Goal: Task Accomplishment & Management: Manage account settings

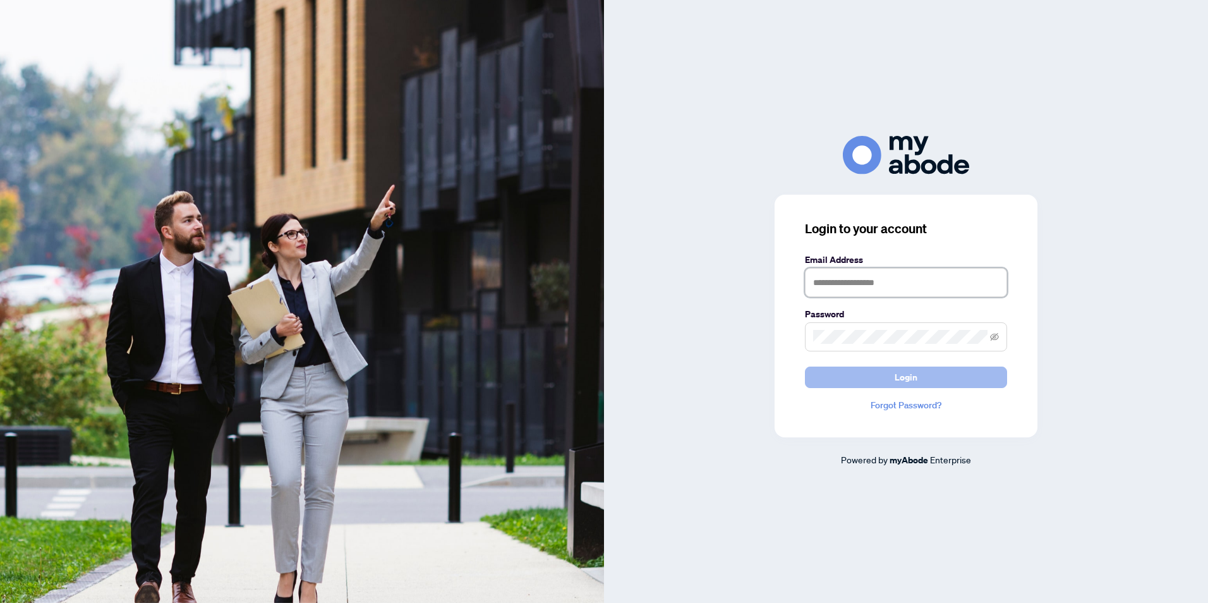
type input "**********"
click at [847, 383] on button "Login" at bounding box center [906, 376] width 202 height 21
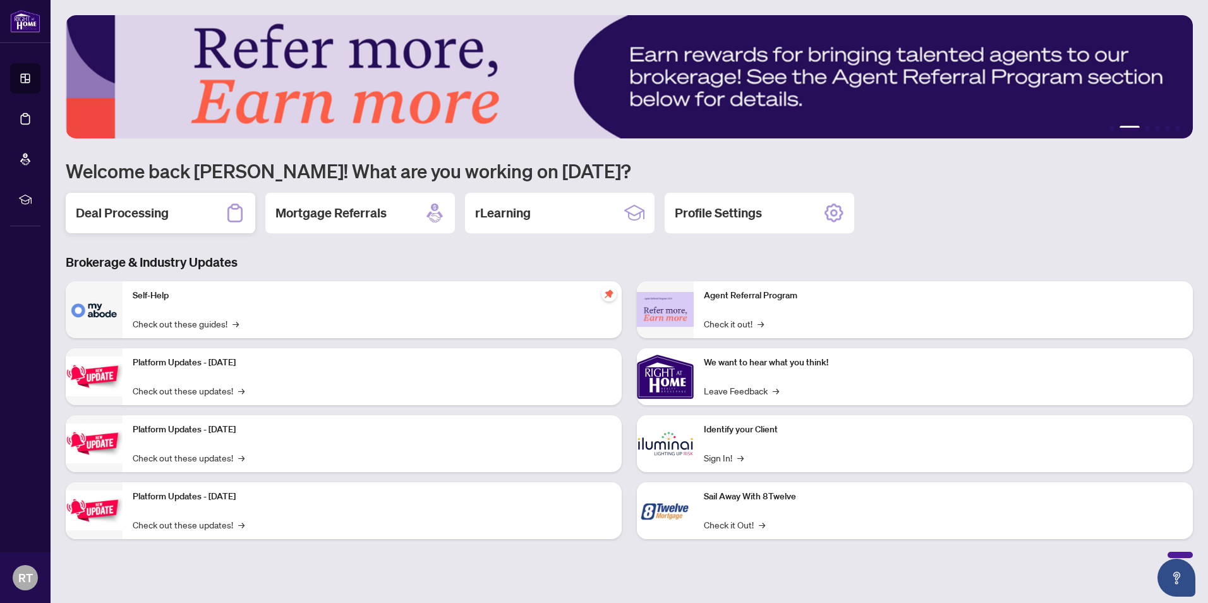
click at [175, 222] on div "Deal Processing" at bounding box center [161, 213] width 190 height 40
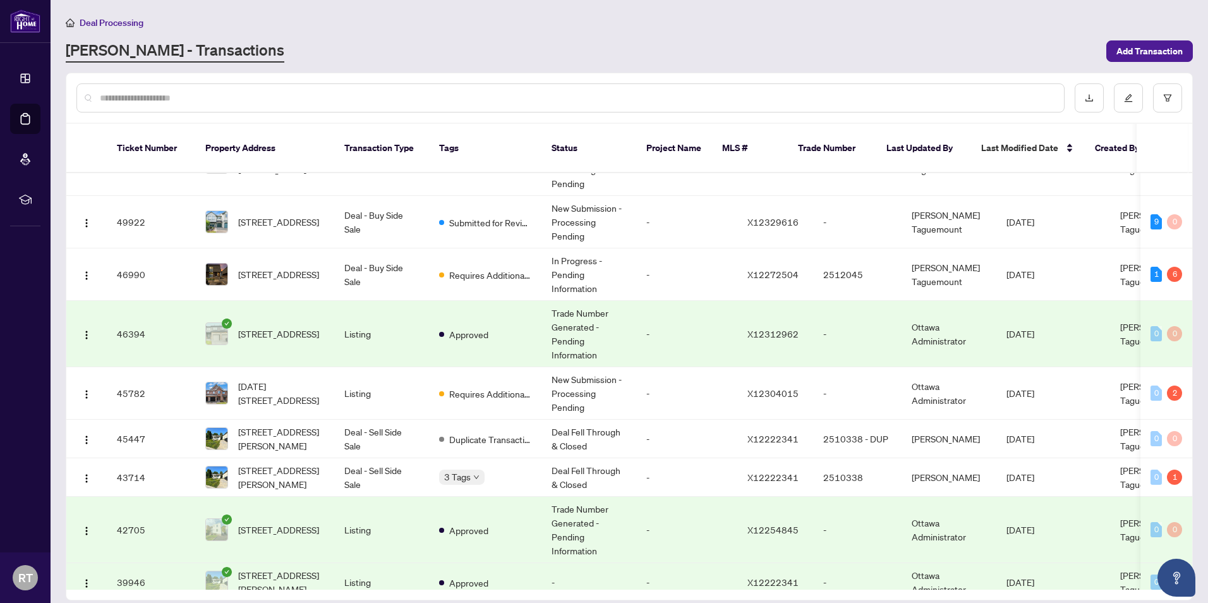
scroll to position [63, 0]
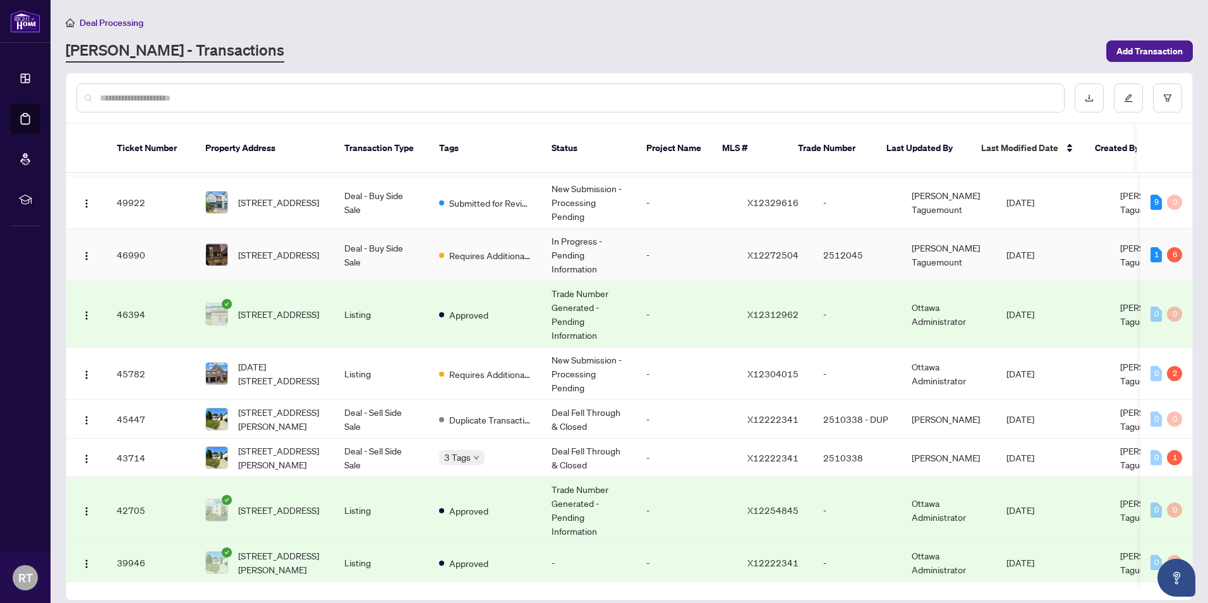
click at [603, 234] on td "In Progress - Pending Information" at bounding box center [589, 255] width 95 height 52
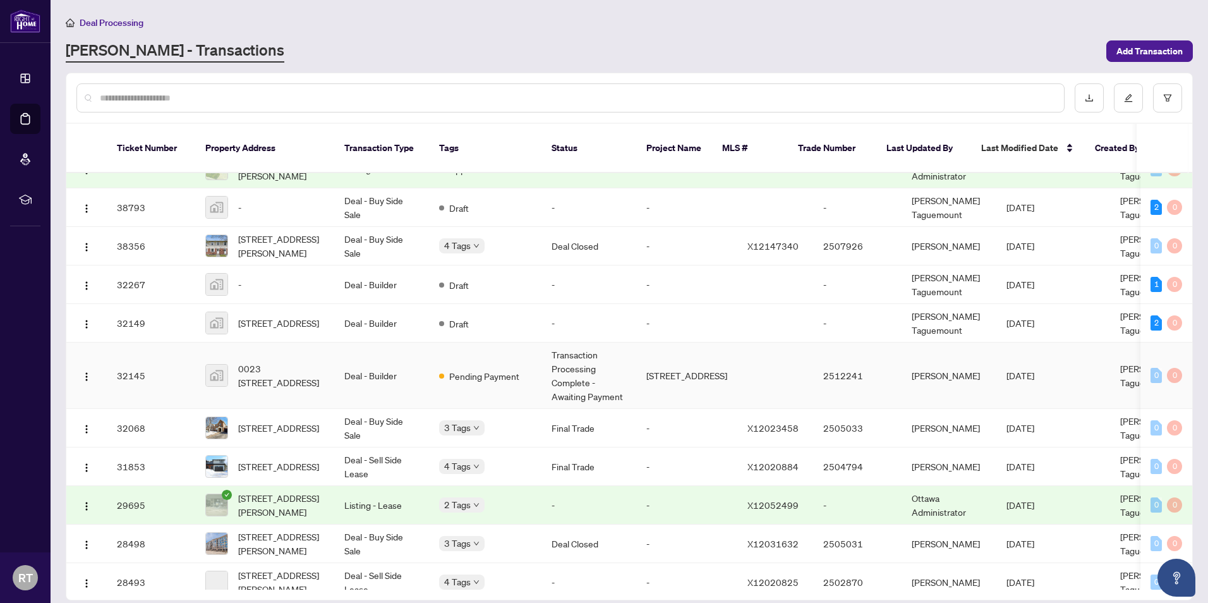
scroll to position [506, 0]
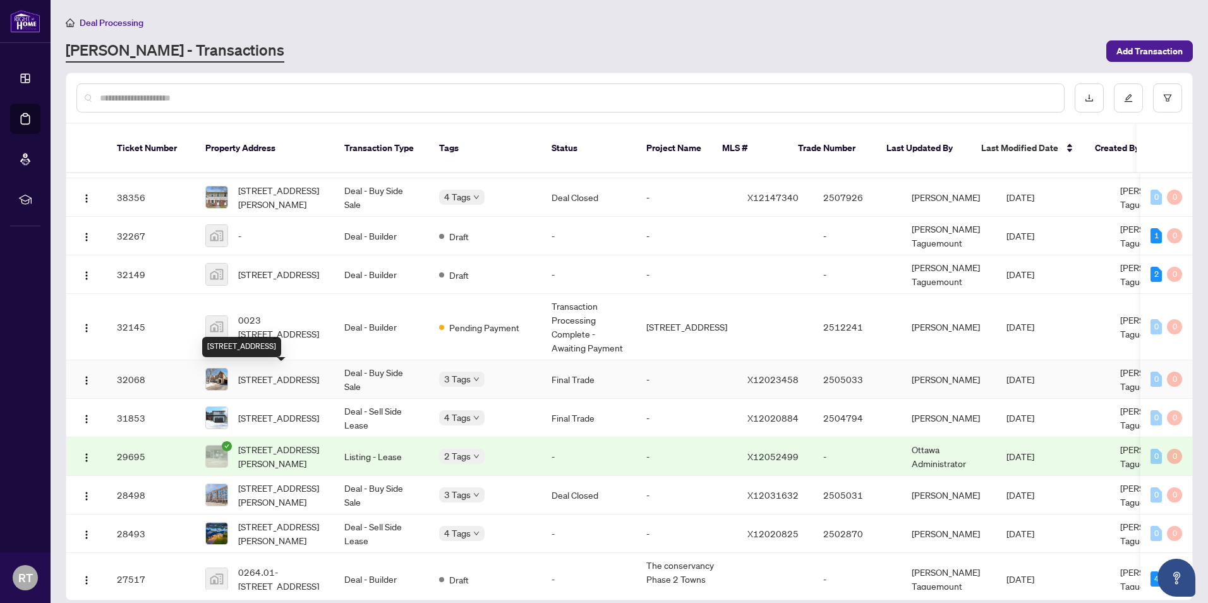
click at [302, 380] on span "504 Lakeridge Dr, Ottawa, Ontario K4A 5G2, Canada" at bounding box center [278, 379] width 81 height 14
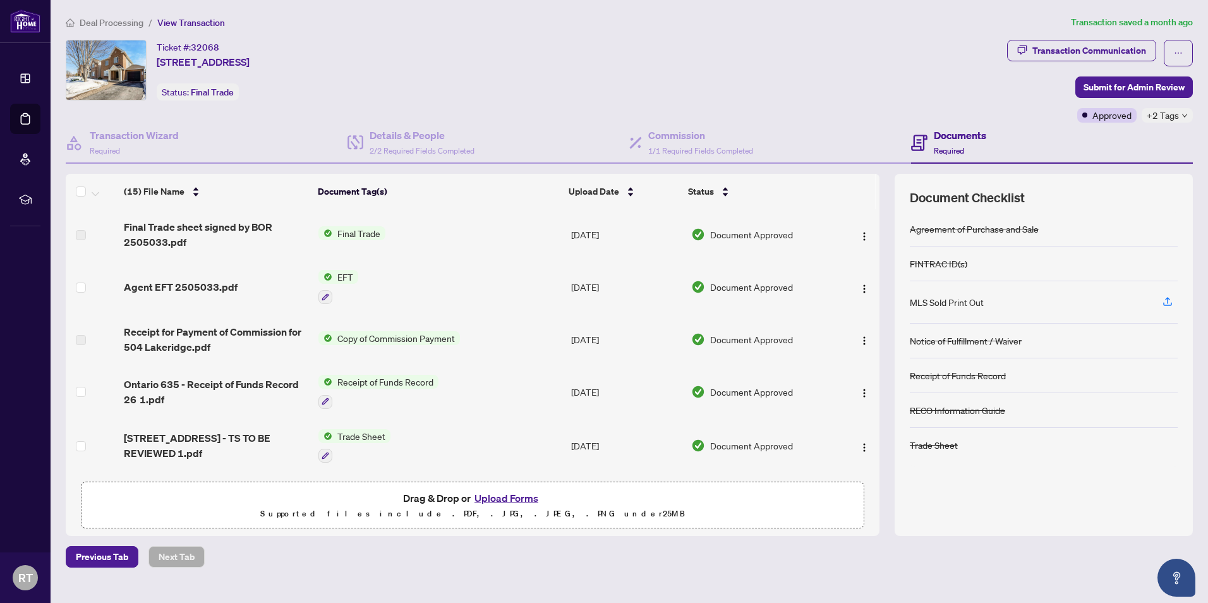
click at [356, 344] on span "Copy of Commission Payment" at bounding box center [396, 338] width 128 height 14
click at [856, 349] on td at bounding box center [858, 339] width 42 height 51
click at [863, 343] on img "button" at bounding box center [864, 341] width 10 height 10
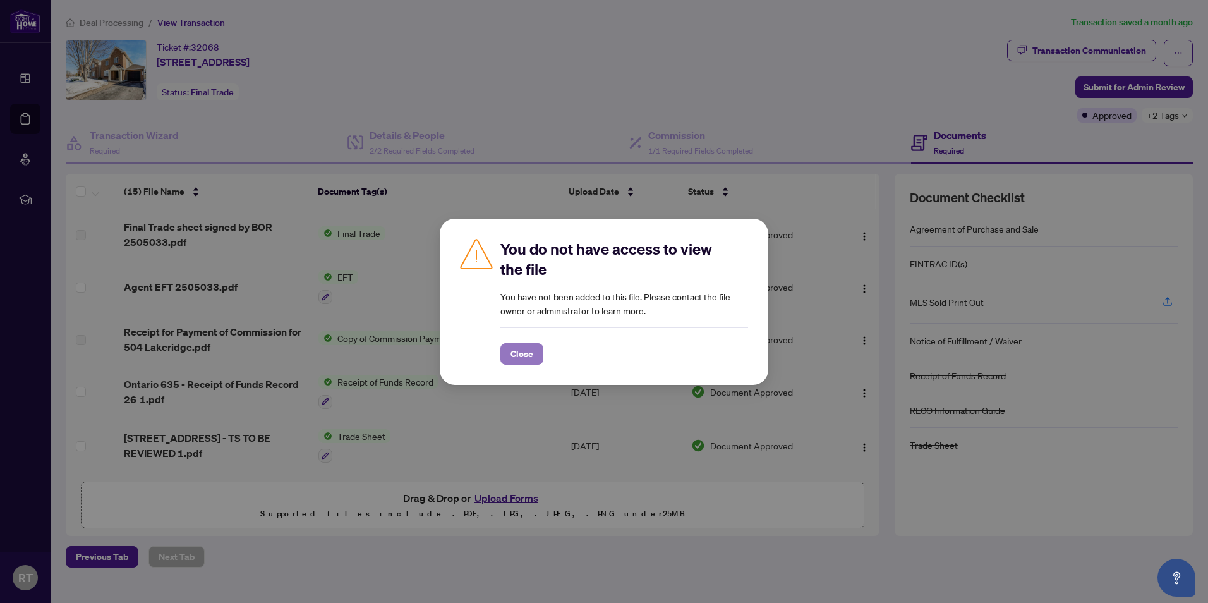
click at [530, 349] on span "Close" at bounding box center [522, 354] width 23 height 20
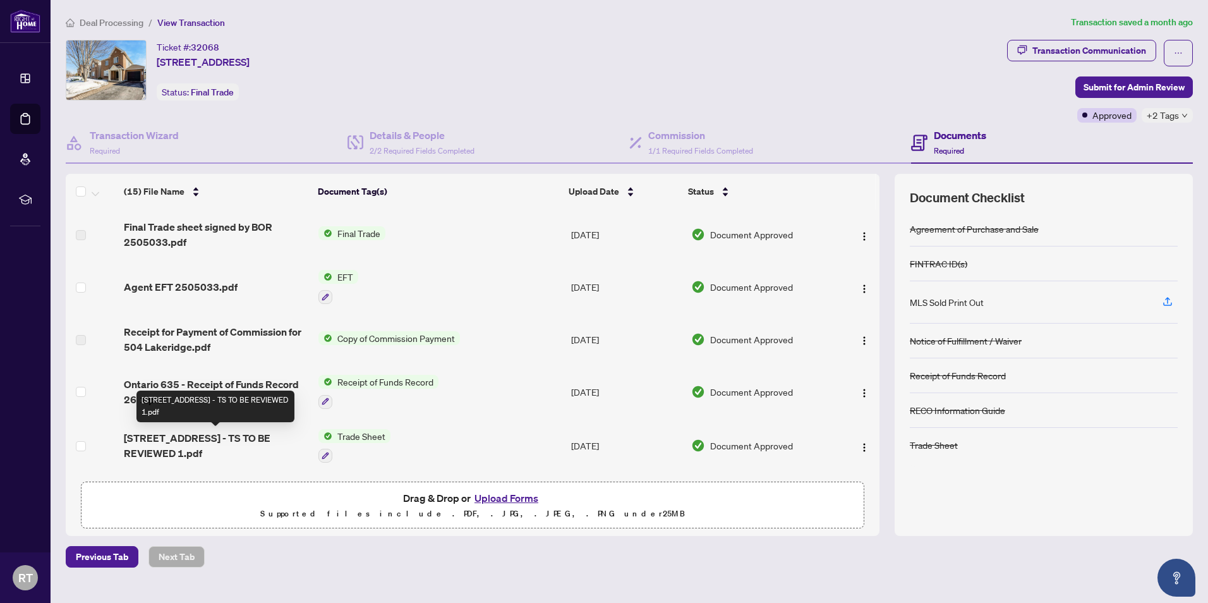
click at [258, 437] on span "504 Lakeridge Dr - TS TO BE REVIEWED 1.pdf" at bounding box center [216, 445] width 185 height 30
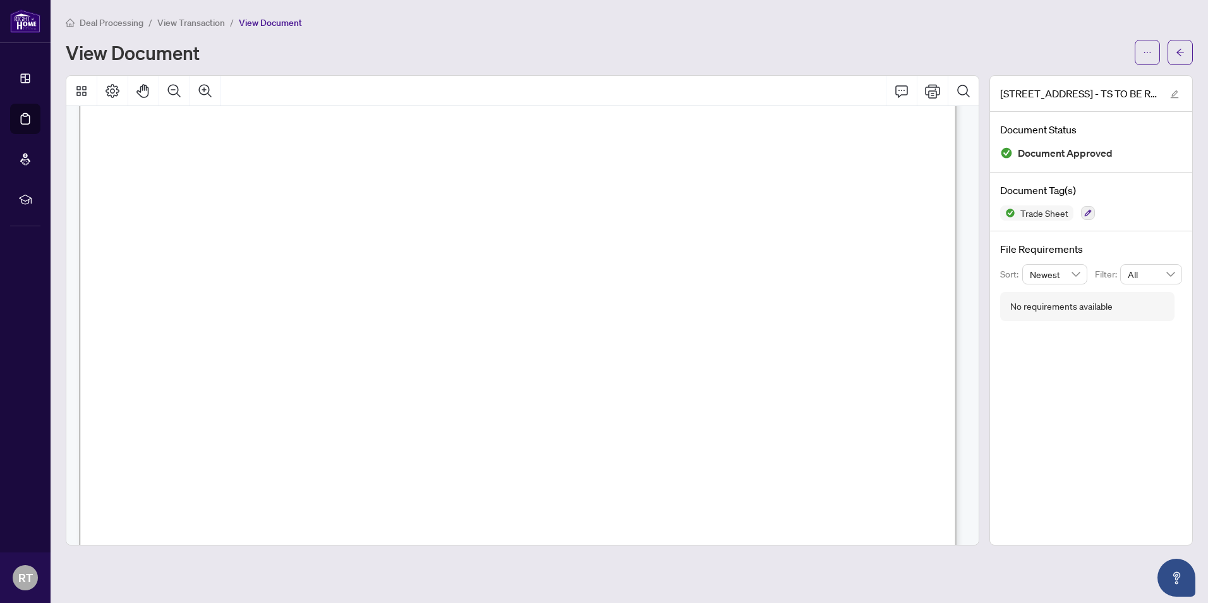
scroll to position [126, 0]
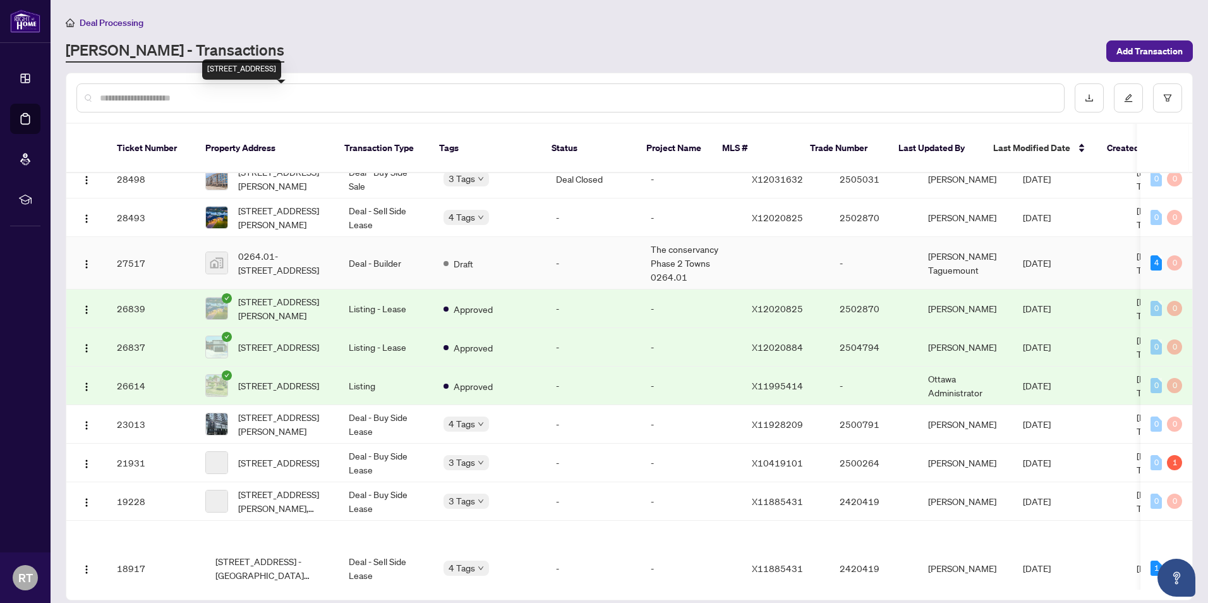
scroll to position [1074, 0]
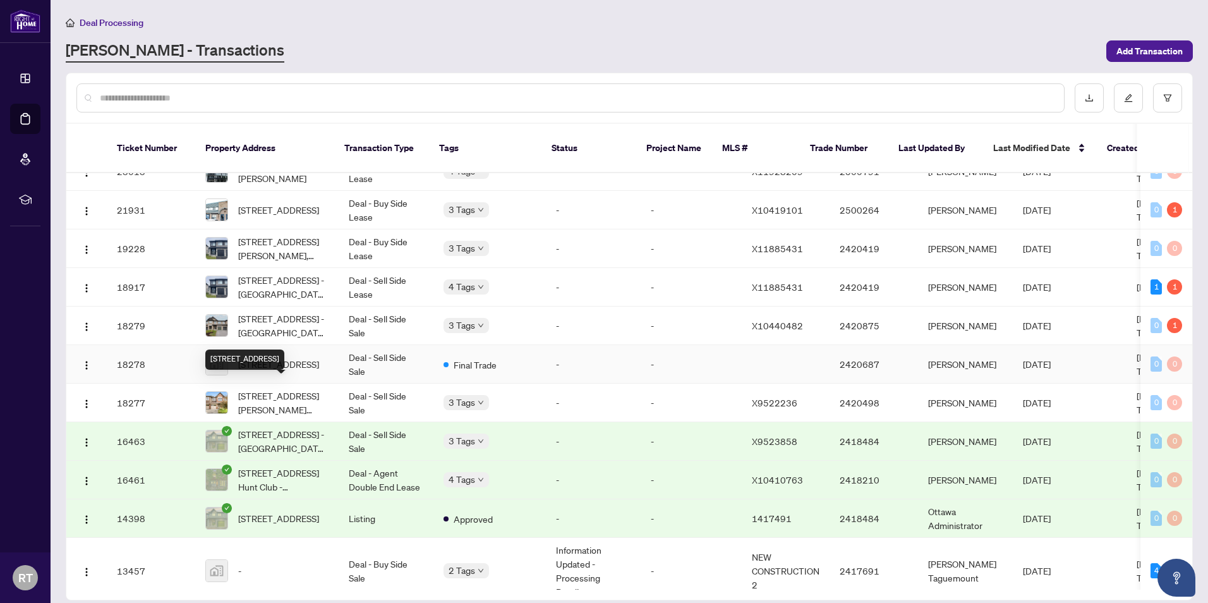
click at [288, 371] on span "400 Appalachian Cir, Nepean, ON, Canada" at bounding box center [278, 364] width 81 height 14
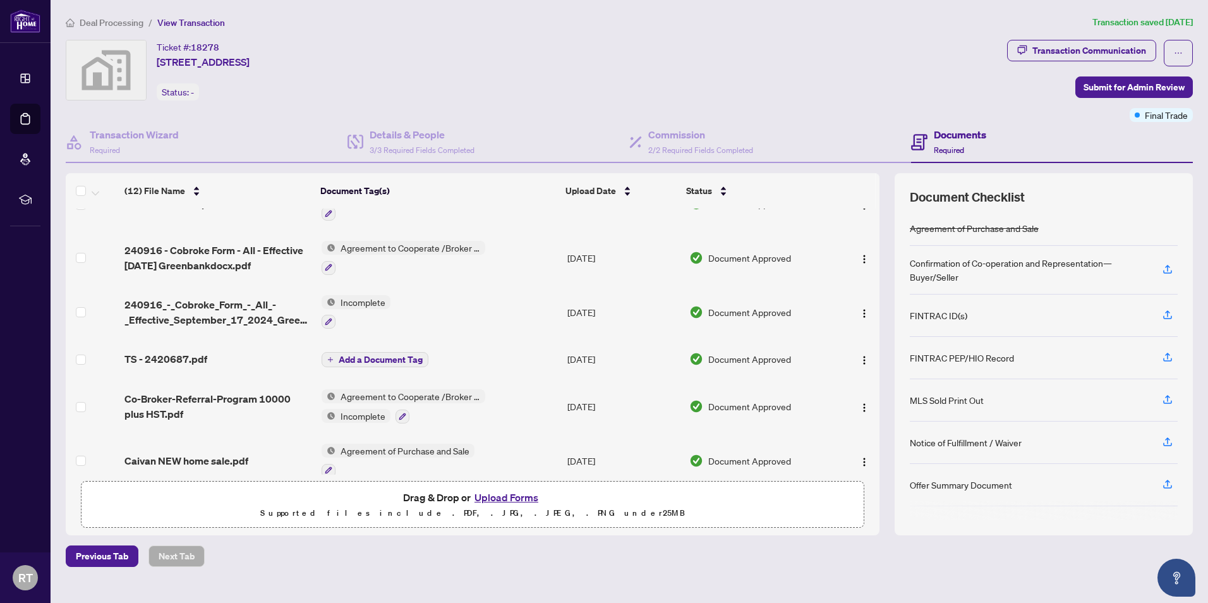
scroll to position [358, 0]
